Goal: Complete application form

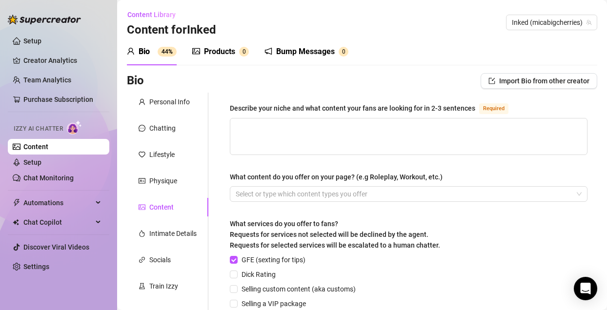
scroll to position [37, 0]
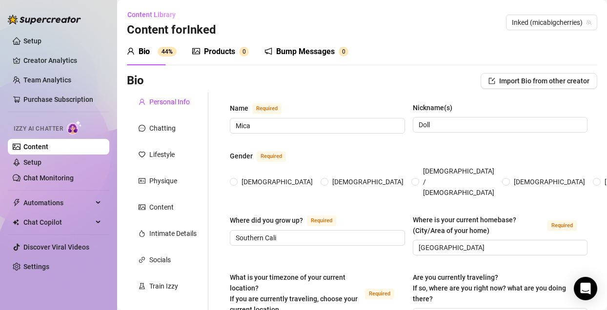
radio input "true"
type input "[DATE]"
click at [174, 126] on div "Chatting" at bounding box center [162, 128] width 26 height 11
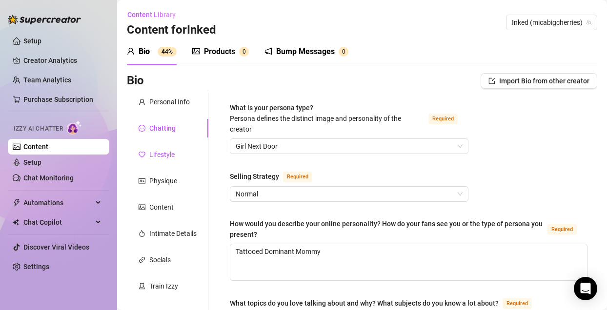
click at [164, 157] on div "Lifestyle" at bounding box center [161, 154] width 25 height 11
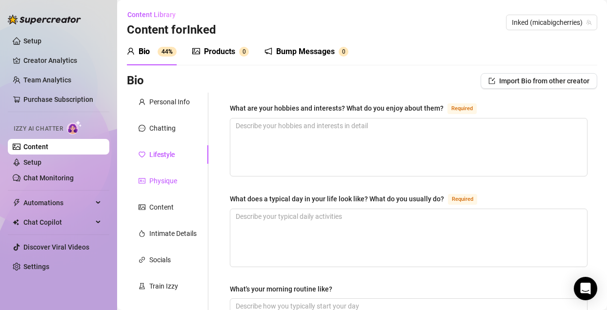
click at [167, 182] on div "Physique" at bounding box center [163, 181] width 28 height 11
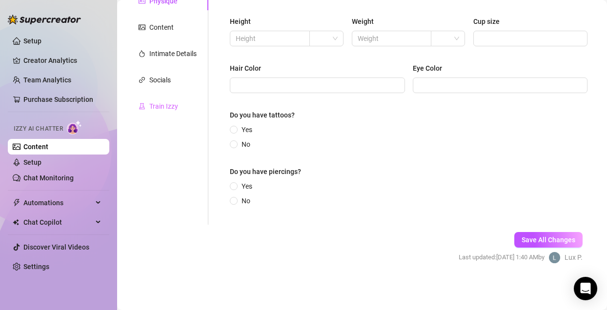
scroll to position [117, 0]
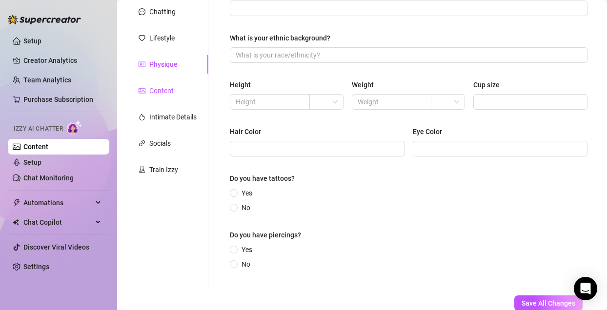
click at [164, 94] on div "Content" at bounding box center [161, 90] width 24 height 11
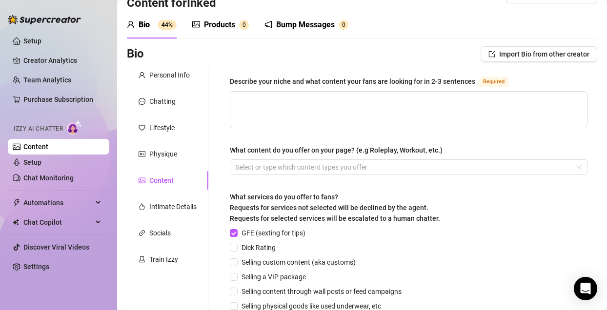
scroll to position [0, 0]
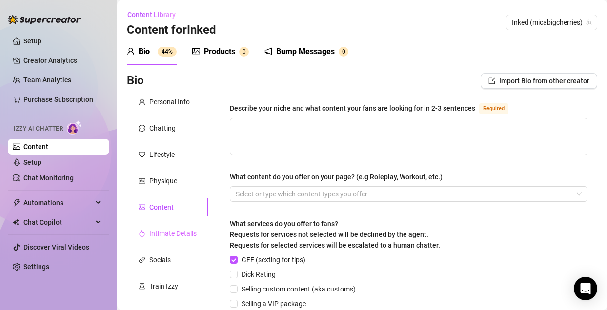
click at [161, 227] on div "Intimate Details" at bounding box center [167, 233] width 81 height 19
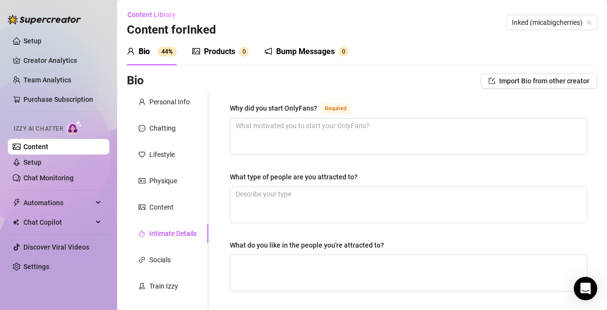
scroll to position [33, 0]
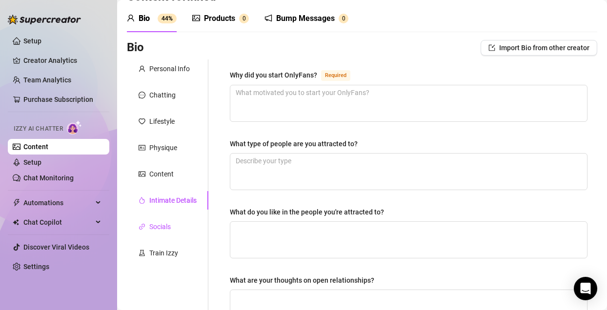
click at [160, 227] on div "Socials" at bounding box center [159, 227] width 21 height 11
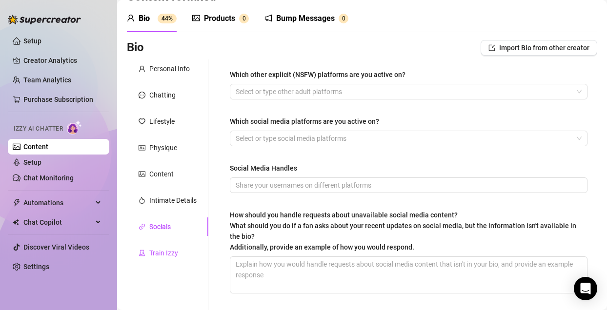
click at [160, 256] on div "Train Izzy" at bounding box center [163, 253] width 29 height 11
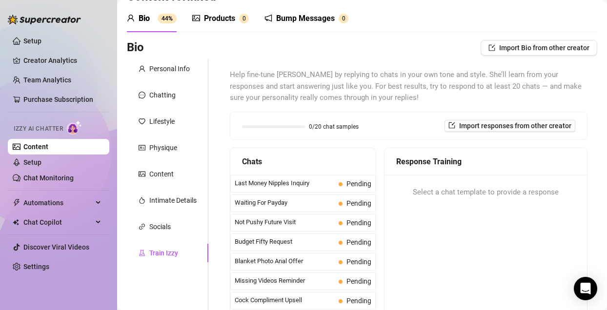
click at [180, 250] on div "Train Izzy" at bounding box center [167, 253] width 81 height 19
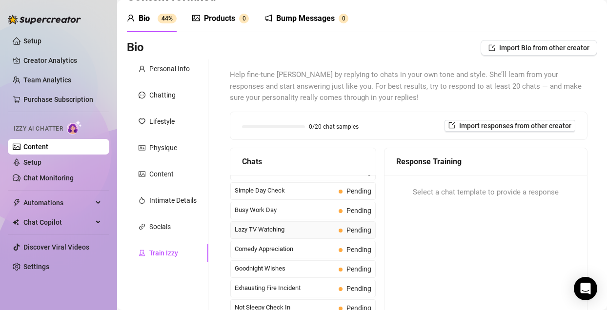
scroll to position [670, 0]
